Goal: Task Accomplishment & Management: Use online tool/utility

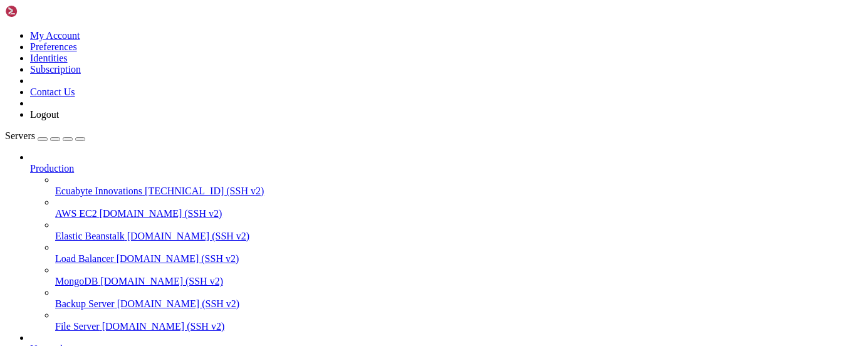
scroll to position [846, 0]
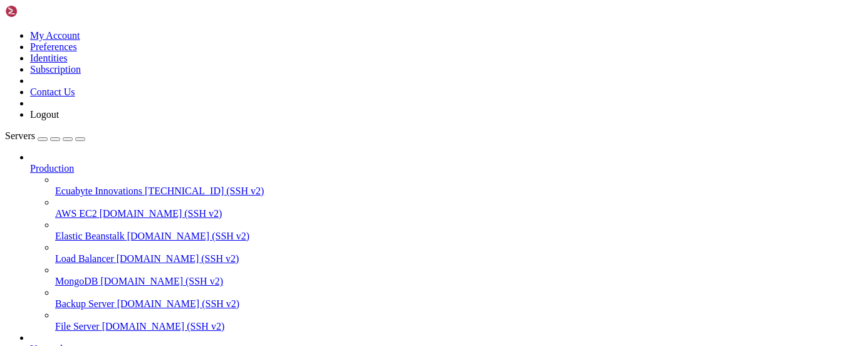
drag, startPoint x: 175, startPoint y: 794, endPoint x: 142, endPoint y: 797, distance: 32.7
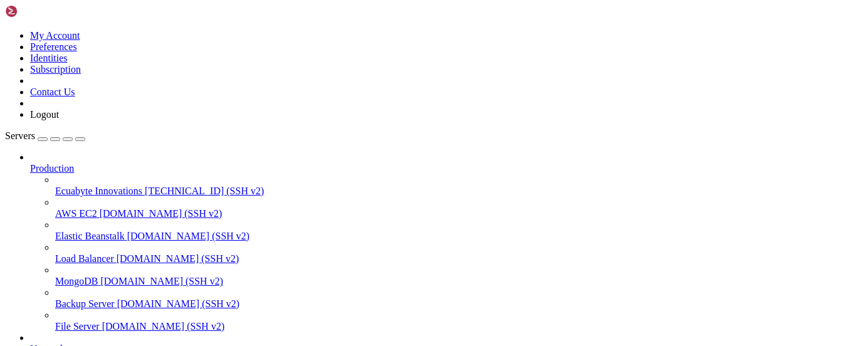
drag, startPoint x: 8, startPoint y: 733, endPoint x: 21, endPoint y: 803, distance: 70.7
drag, startPoint x: 10, startPoint y: 731, endPoint x: 40, endPoint y: 843, distance: 115.5
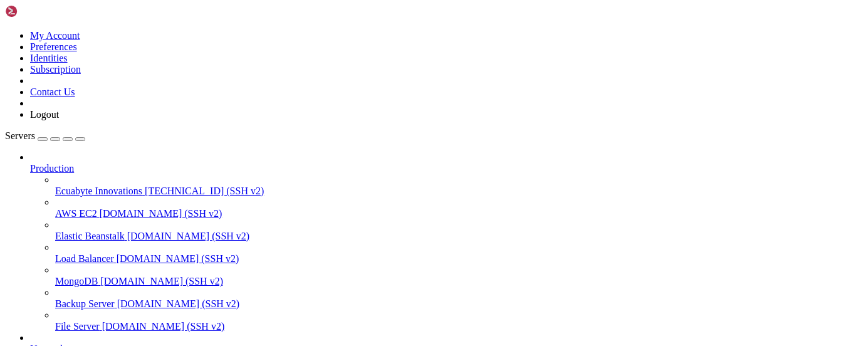
copy div "server { root /var/www/html; server_name [DOMAIN_NAME]; location / { proxy_pass…"
drag, startPoint x: 154, startPoint y: 755, endPoint x: 148, endPoint y: 771, distance: 18.0
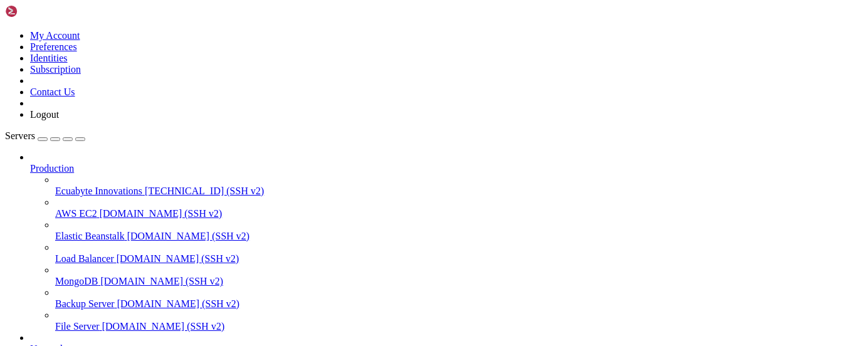
drag, startPoint x: 318, startPoint y: 773, endPoint x: 6, endPoint y: 762, distance: 312.3
copy div "root@vmi2845781:/etc/nginx/sites-available# ls default [DOMAIN_NAME] [DOMAIN_NA…"
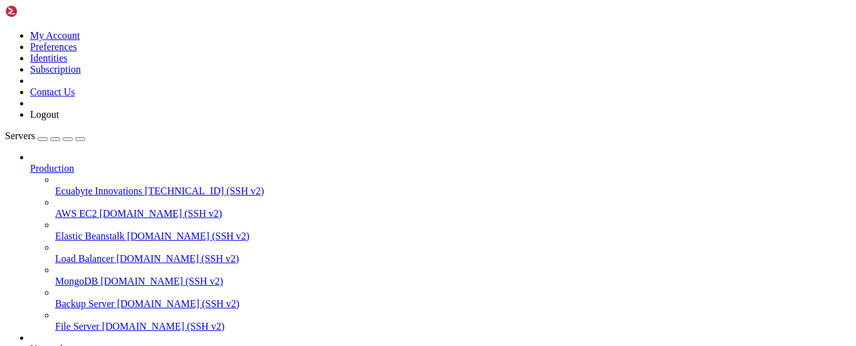
drag, startPoint x: 175, startPoint y: 808, endPoint x: 145, endPoint y: 808, distance: 30.1
